Goal: Task Accomplishment & Management: Manage account settings

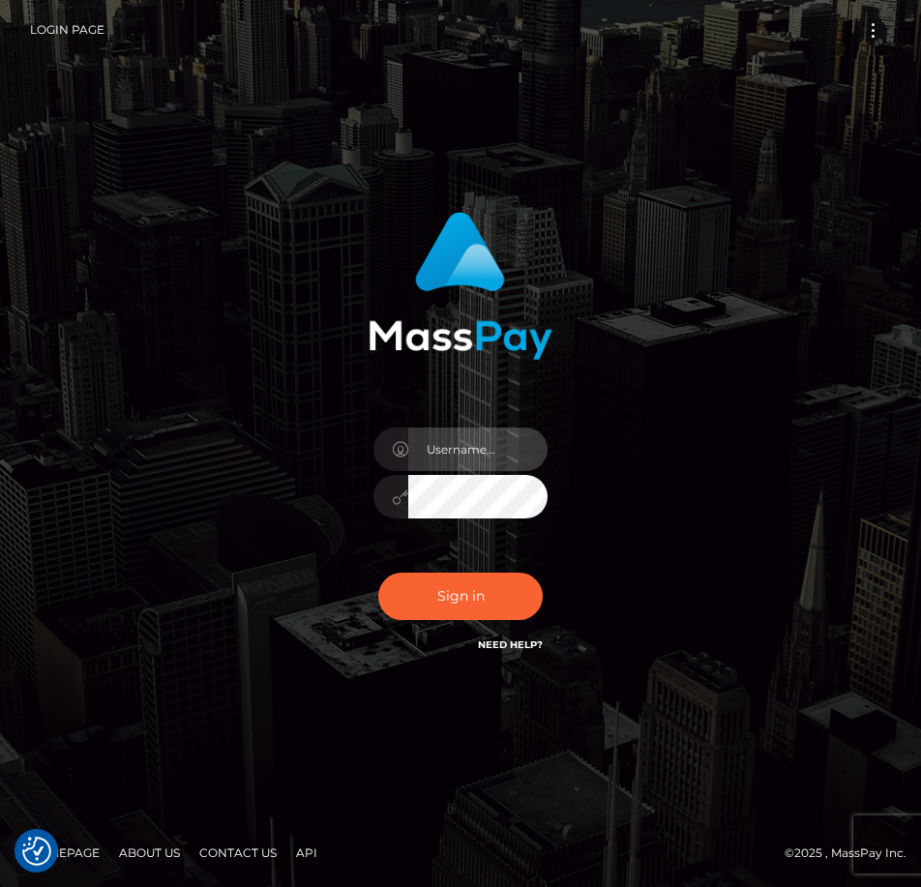
click at [490, 442] on input "text" at bounding box center [477, 449] width 139 height 44
type input "w2mbph@gmail.com"
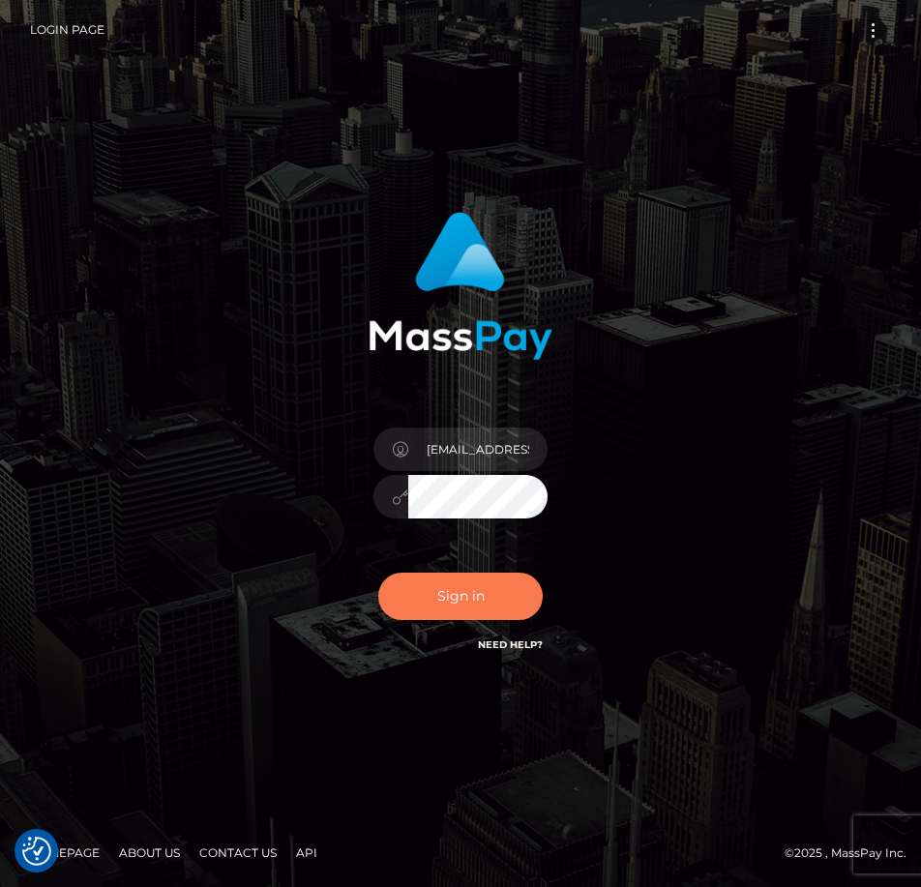
click at [482, 603] on button "Sign in" at bounding box center [460, 596] width 164 height 47
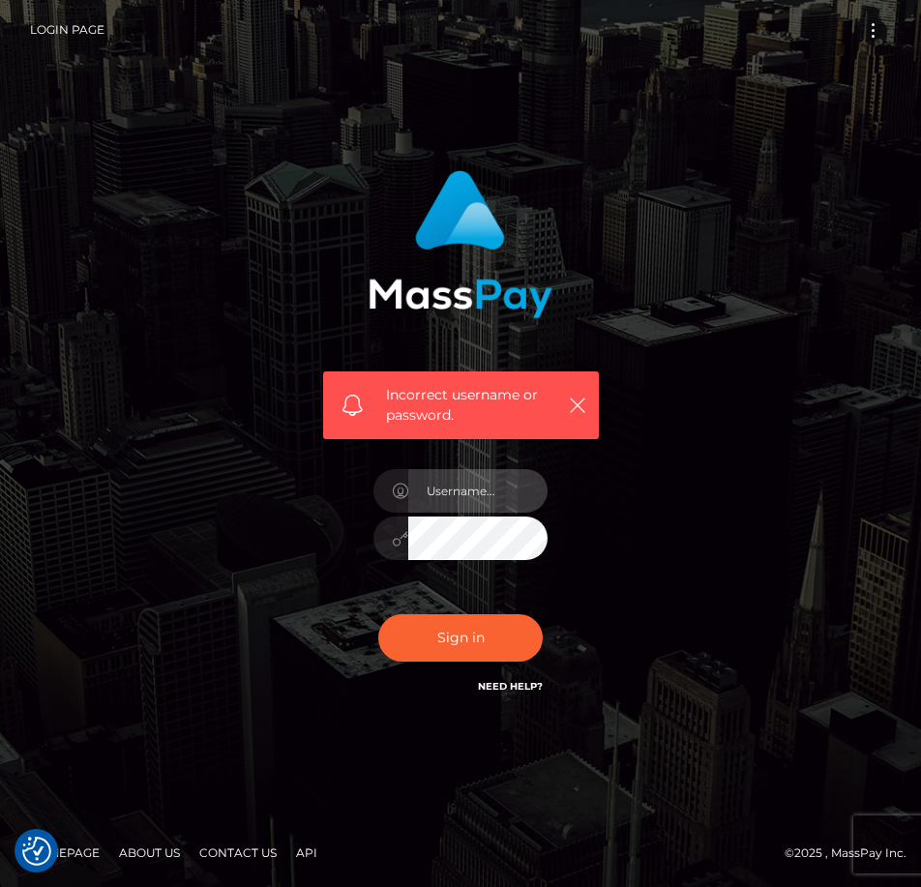
click at [496, 491] on input "text" at bounding box center [477, 491] width 139 height 44
type input "1981-01-18"
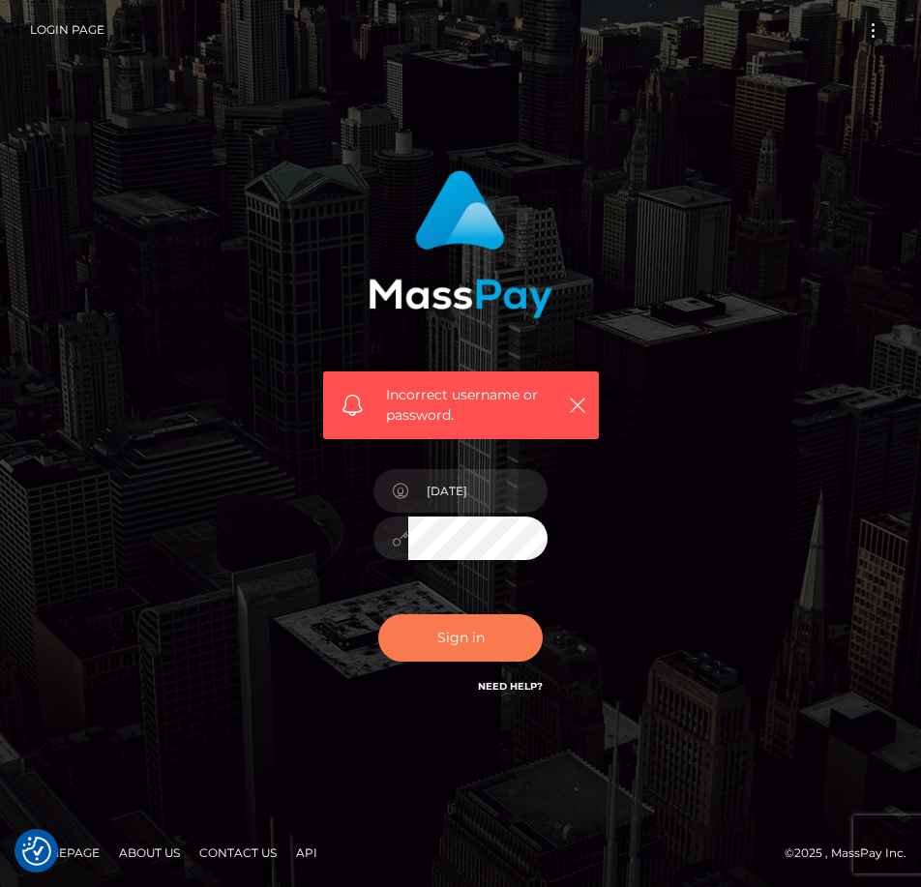
click at [499, 648] on button "Sign in" at bounding box center [460, 637] width 164 height 47
click at [582, 401] on icon "button" at bounding box center [577, 405] width 19 height 19
click at [572, 405] on icon "button" at bounding box center [577, 405] width 19 height 19
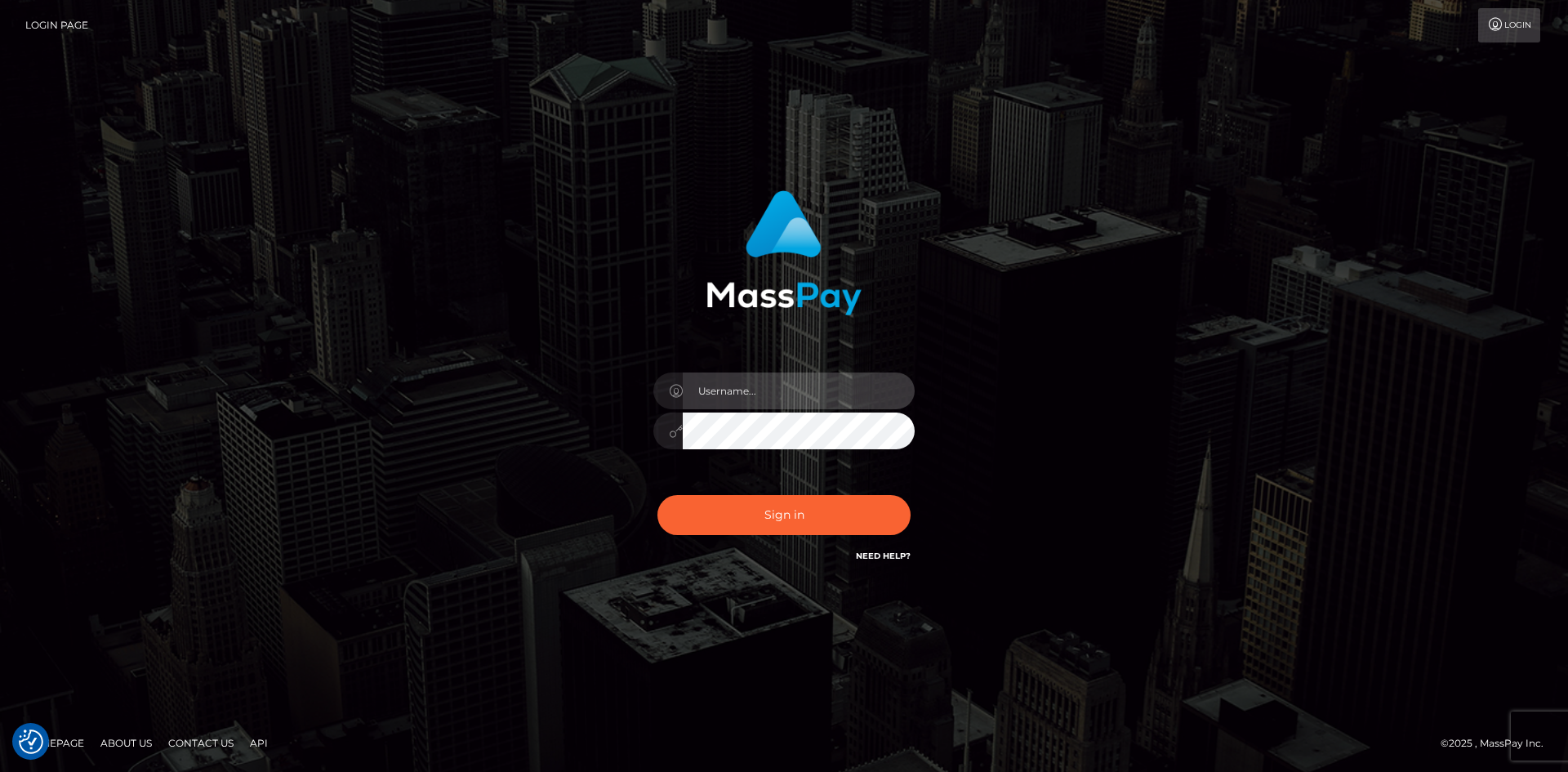
click at [768, 383] on input "text" at bounding box center [798, 391] width 232 height 37
type input "w2mbph@gmail.com"
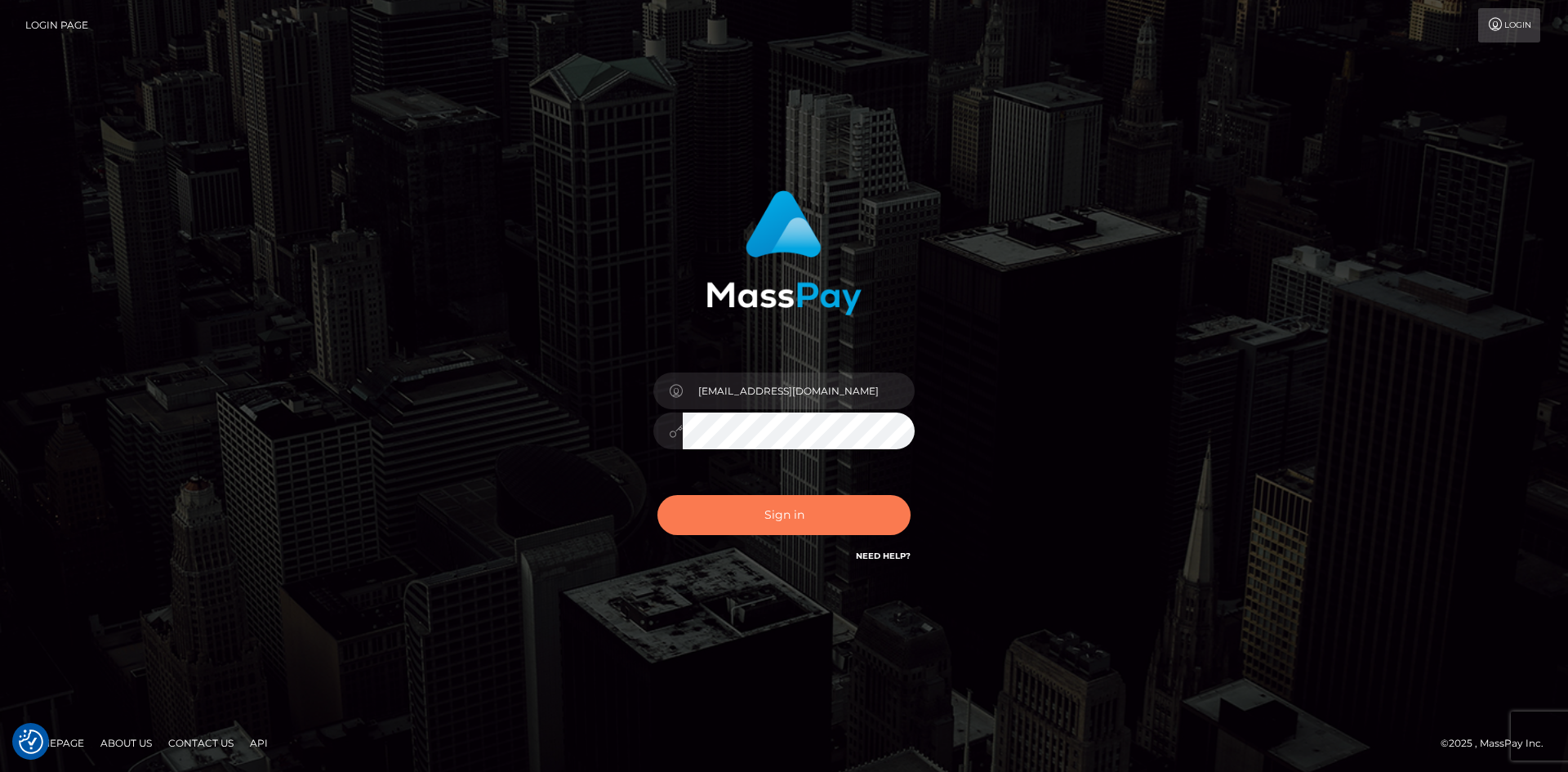
click at [792, 511] on button "Sign in" at bounding box center [784, 514] width 253 height 40
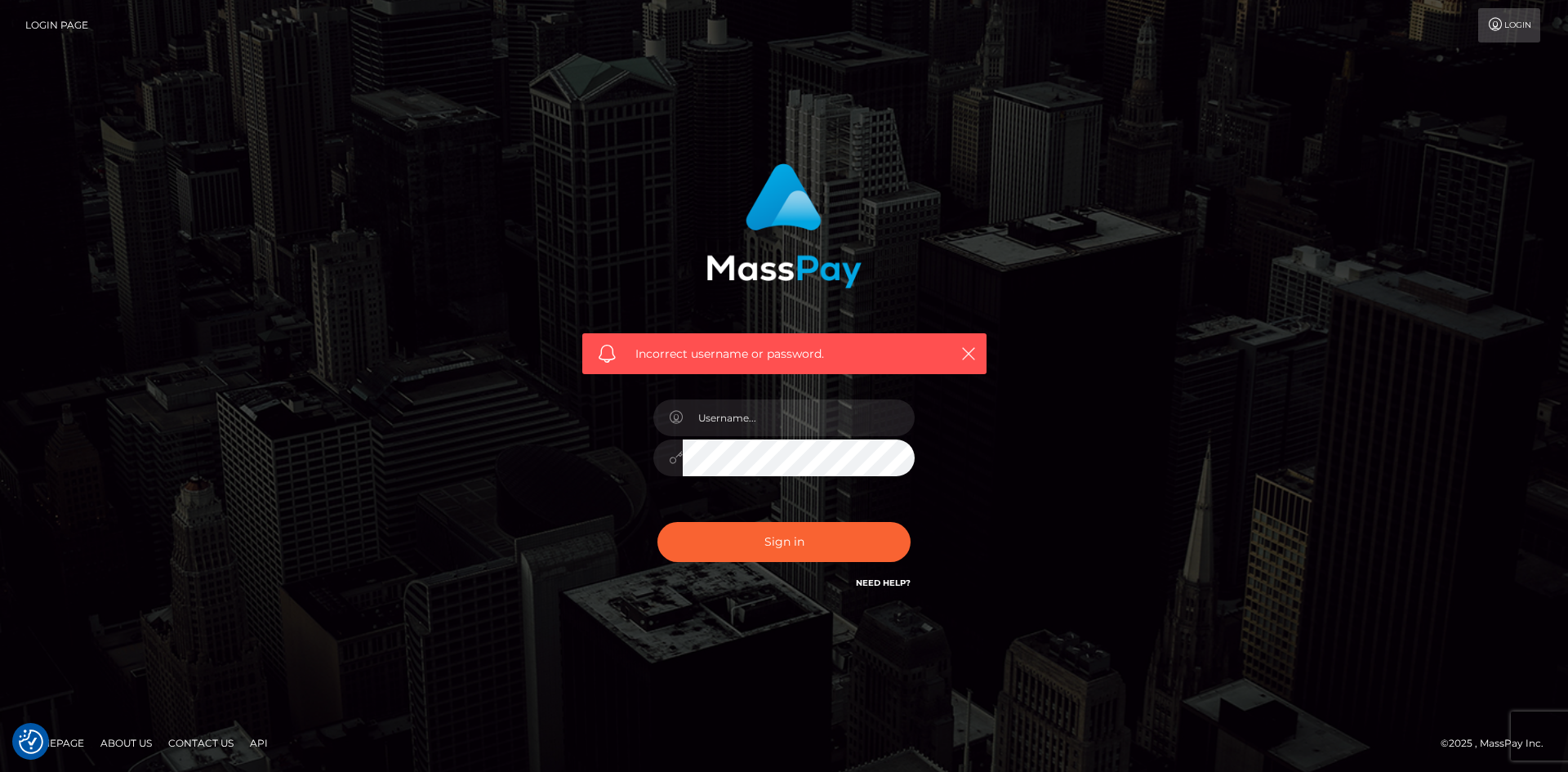
click at [54, 26] on link "Login Page" at bounding box center [57, 25] width 62 height 35
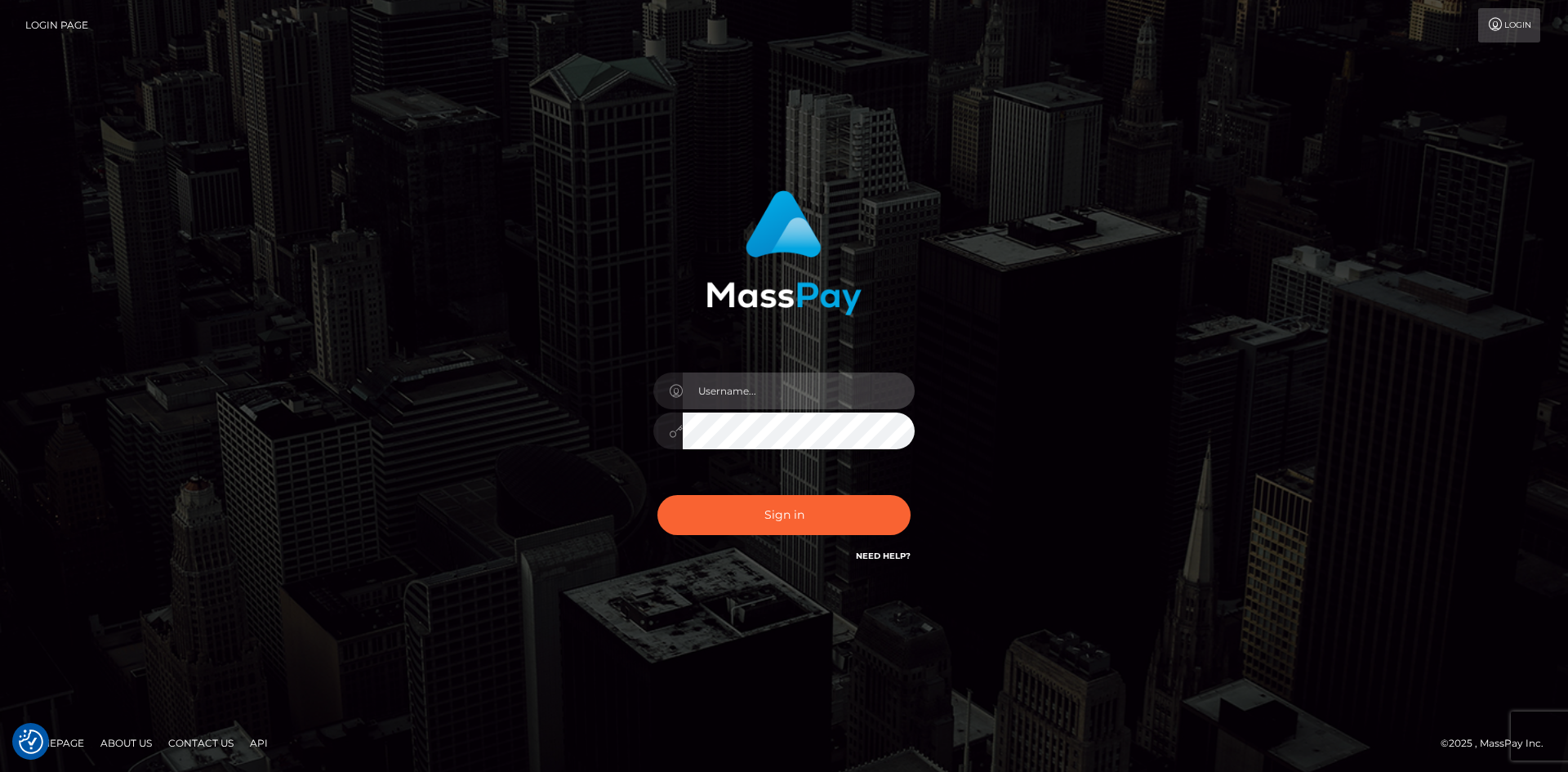
click at [762, 385] on input "text" at bounding box center [798, 391] width 232 height 37
type input "w2mbph@gmail.com"
click at [602, 451] on div "w2mbph@gmail.com Sign in" at bounding box center [784, 378] width 429 height 400
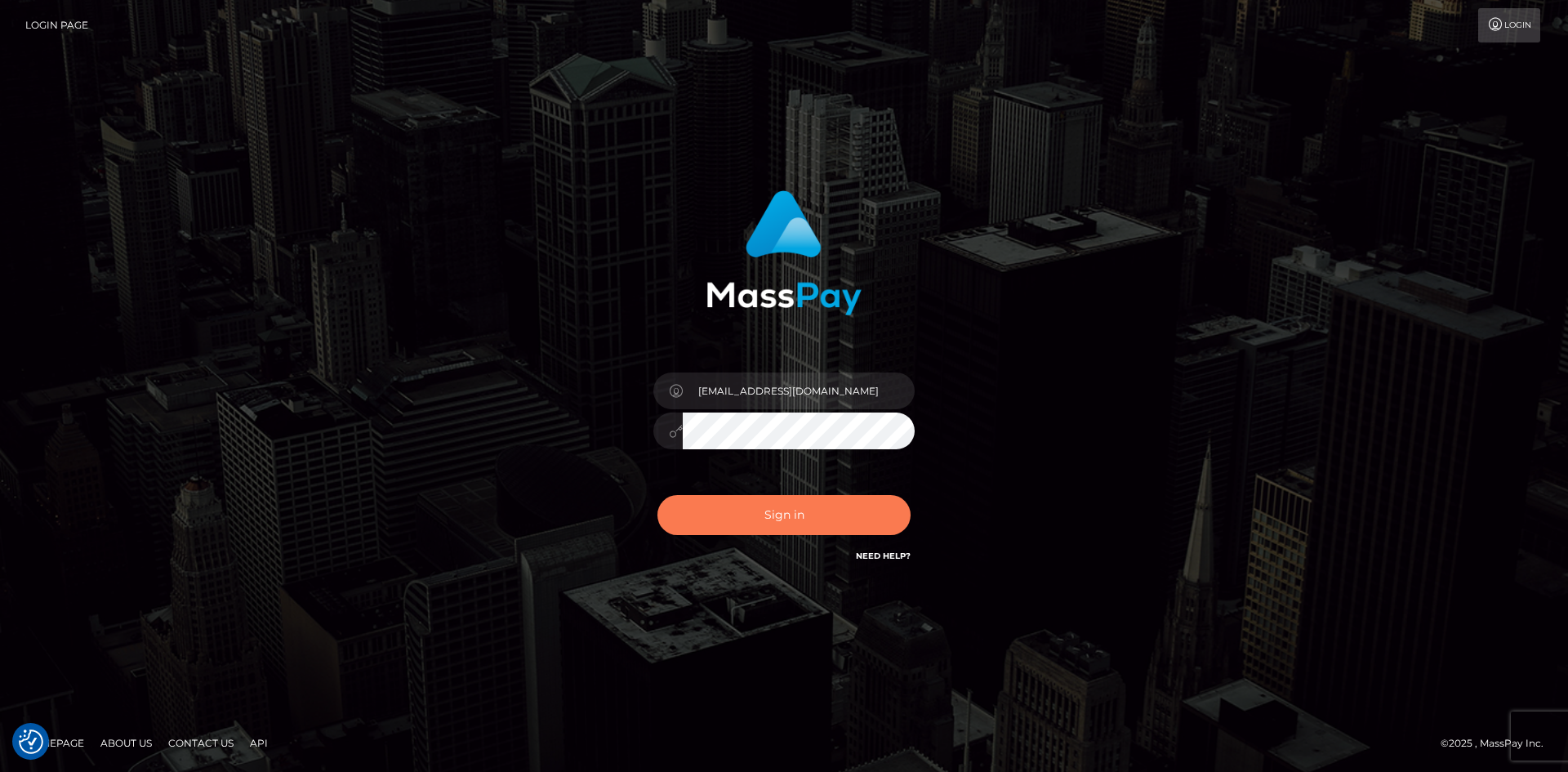
click at [774, 509] on button "Sign in" at bounding box center [784, 514] width 253 height 40
